Goal: Information Seeking & Learning: Learn about a topic

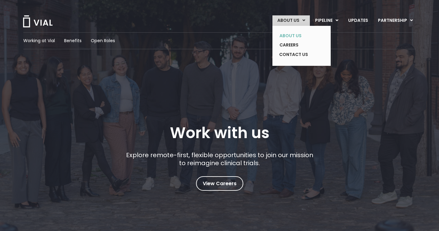
click at [300, 35] on link "ABOUT US" at bounding box center [297, 36] width 45 height 10
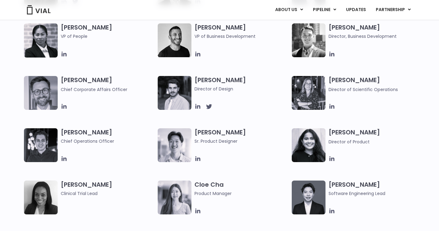
scroll to position [388, 0]
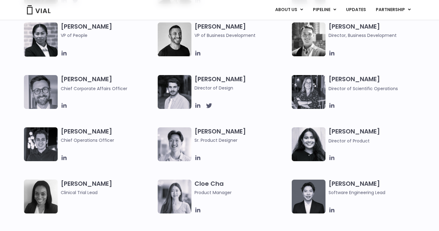
click at [332, 157] on icon at bounding box center [332, 157] width 5 height 5
click at [199, 211] on icon at bounding box center [198, 209] width 7 height 7
click at [332, 157] on icon at bounding box center [332, 157] width 7 height 7
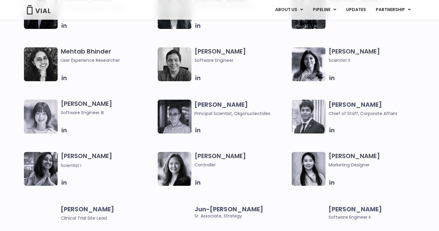
scroll to position [988, 0]
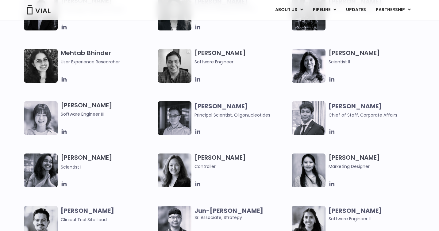
click at [332, 132] on icon at bounding box center [332, 131] width 5 height 5
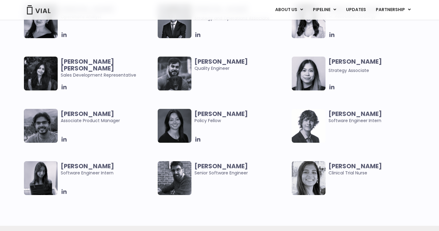
scroll to position [1244, 0]
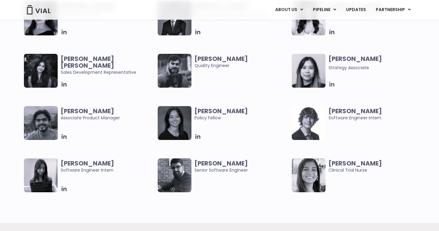
click at [332, 85] on icon at bounding box center [332, 84] width 5 height 5
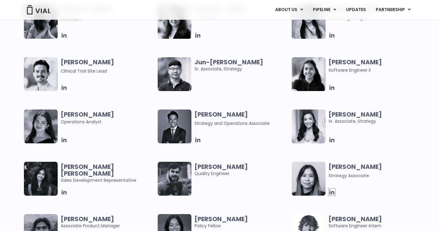
scroll to position [1135, 0]
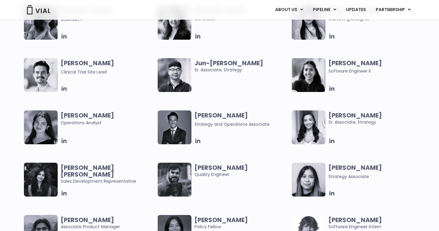
click at [320, 122] on img at bounding box center [309, 127] width 34 height 34
click at [333, 141] on icon at bounding box center [332, 140] width 7 height 7
click at [331, 88] on icon at bounding box center [332, 88] width 7 height 7
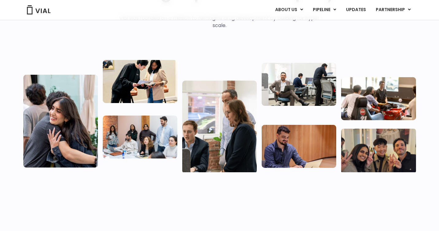
scroll to position [0, 0]
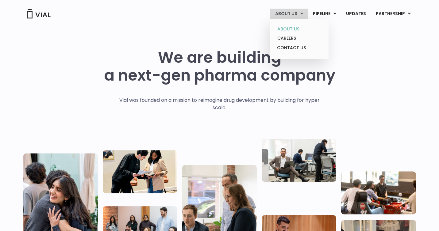
click at [297, 26] on link "ABOUT US" at bounding box center [300, 29] width 54 height 10
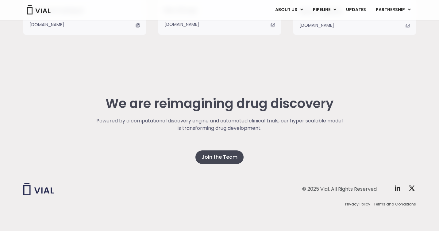
scroll to position [1568, 0]
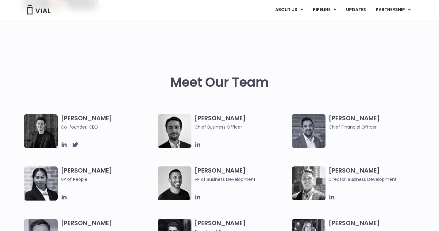
scroll to position [1568, 0]
